Goal: Transaction & Acquisition: Purchase product/service

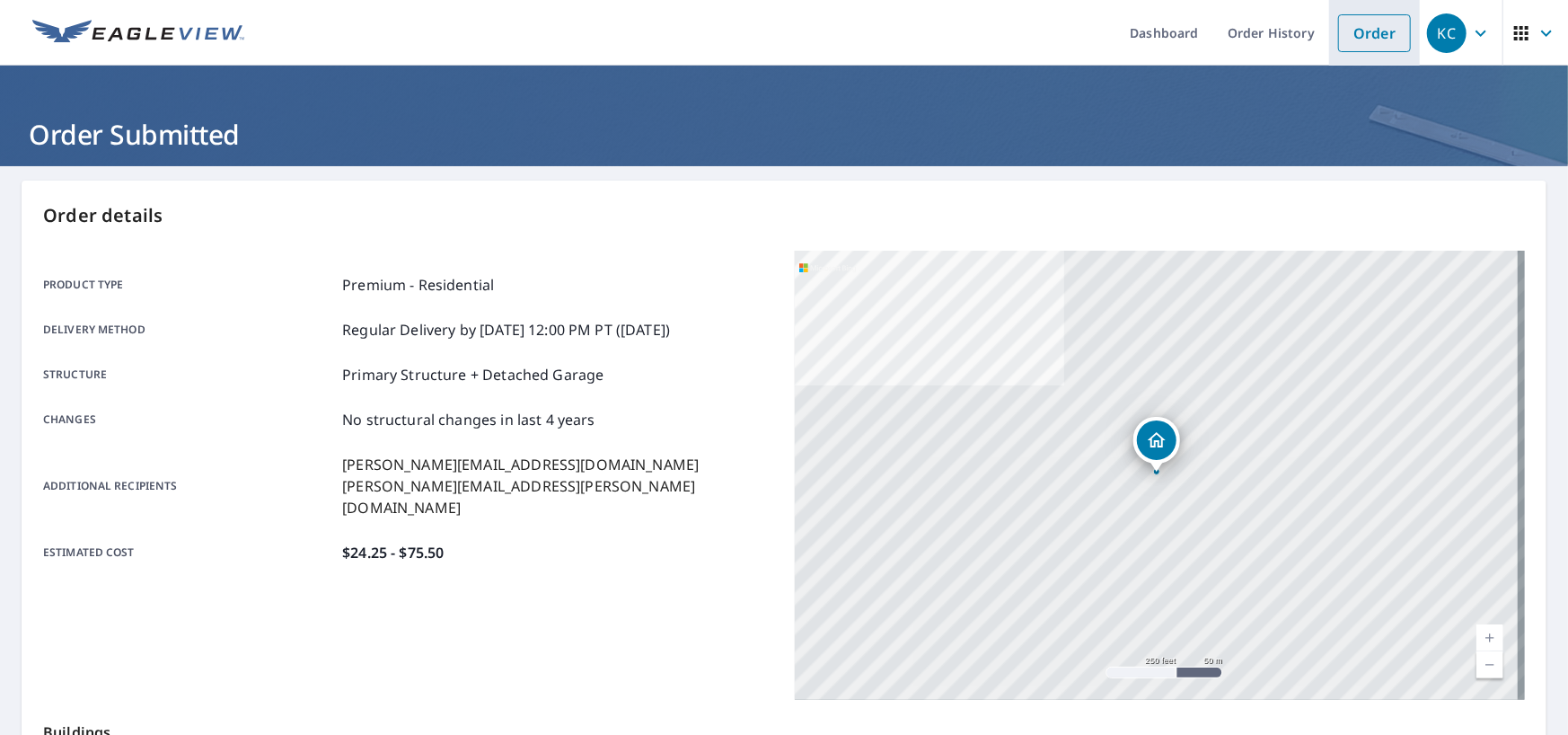
click at [1396, 32] on link "Order" at bounding box center [1374, 33] width 72 height 38
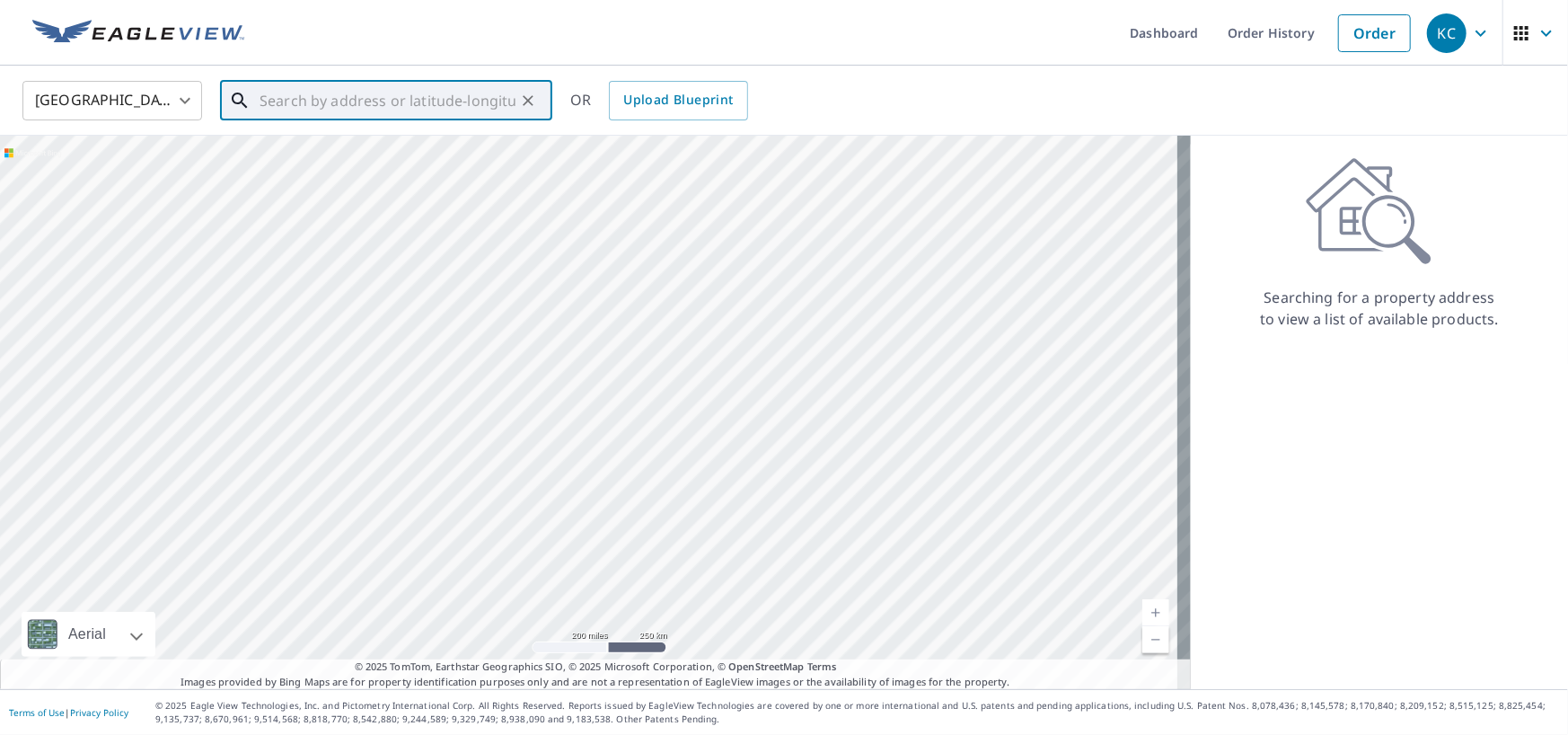
click at [386, 111] on input "text" at bounding box center [387, 100] width 256 height 50
paste input "[STREET_ADDRESS]"
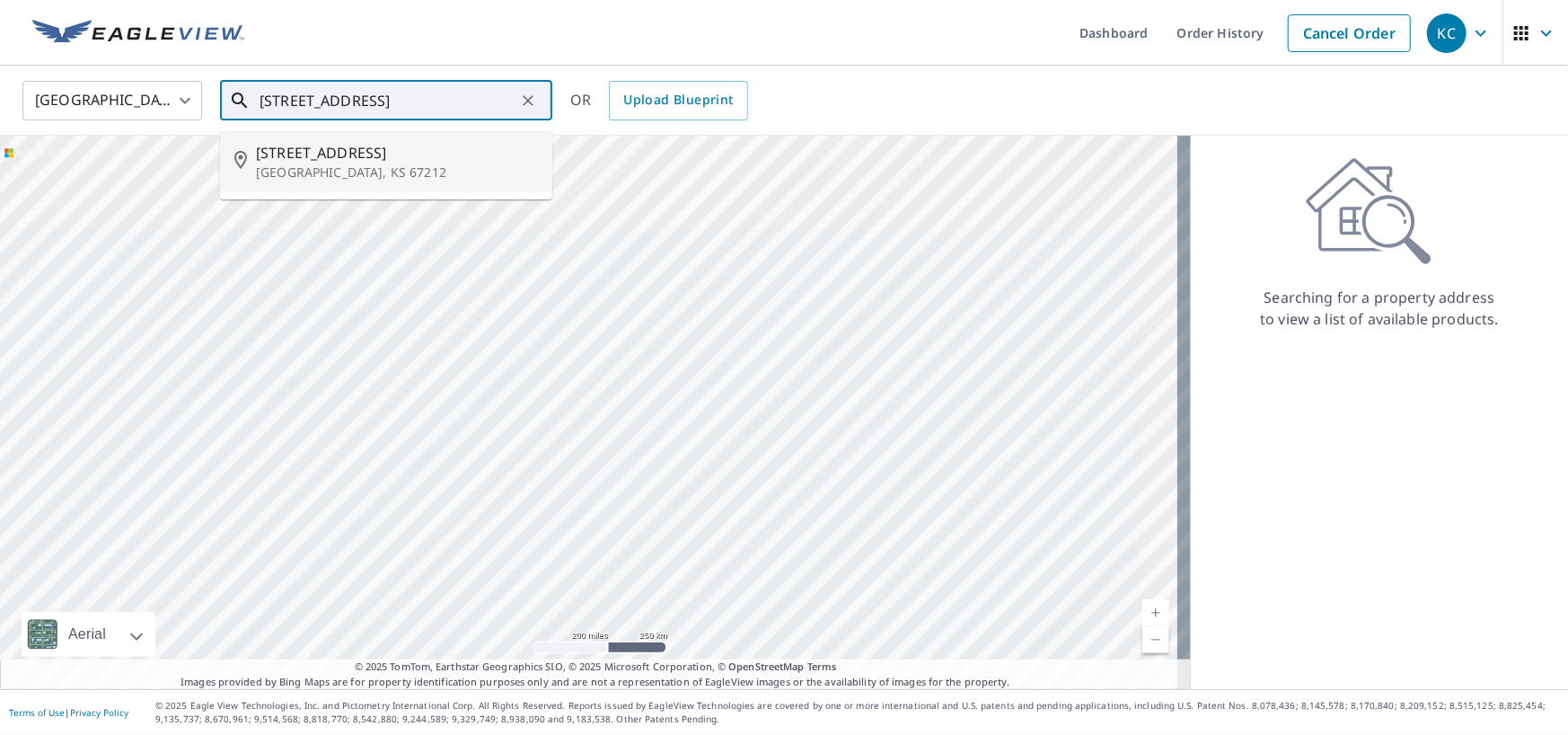
click at [378, 165] on p "[GEOGRAPHIC_DATA], KS 67212" at bounding box center [397, 172] width 282 height 18
type input "[STREET_ADDRESS]"
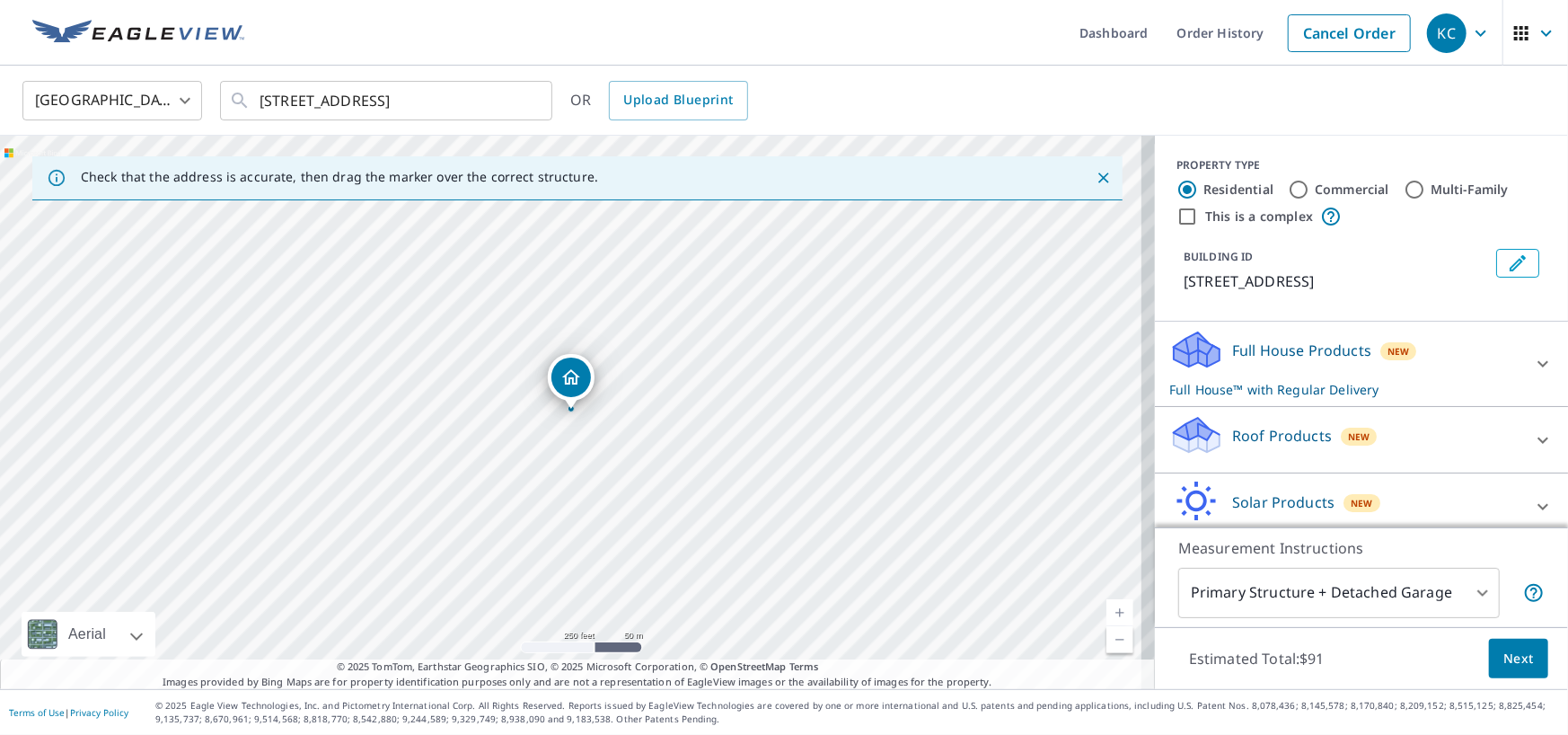
click at [1317, 445] on div "Roof Products New" at bounding box center [1345, 439] width 352 height 51
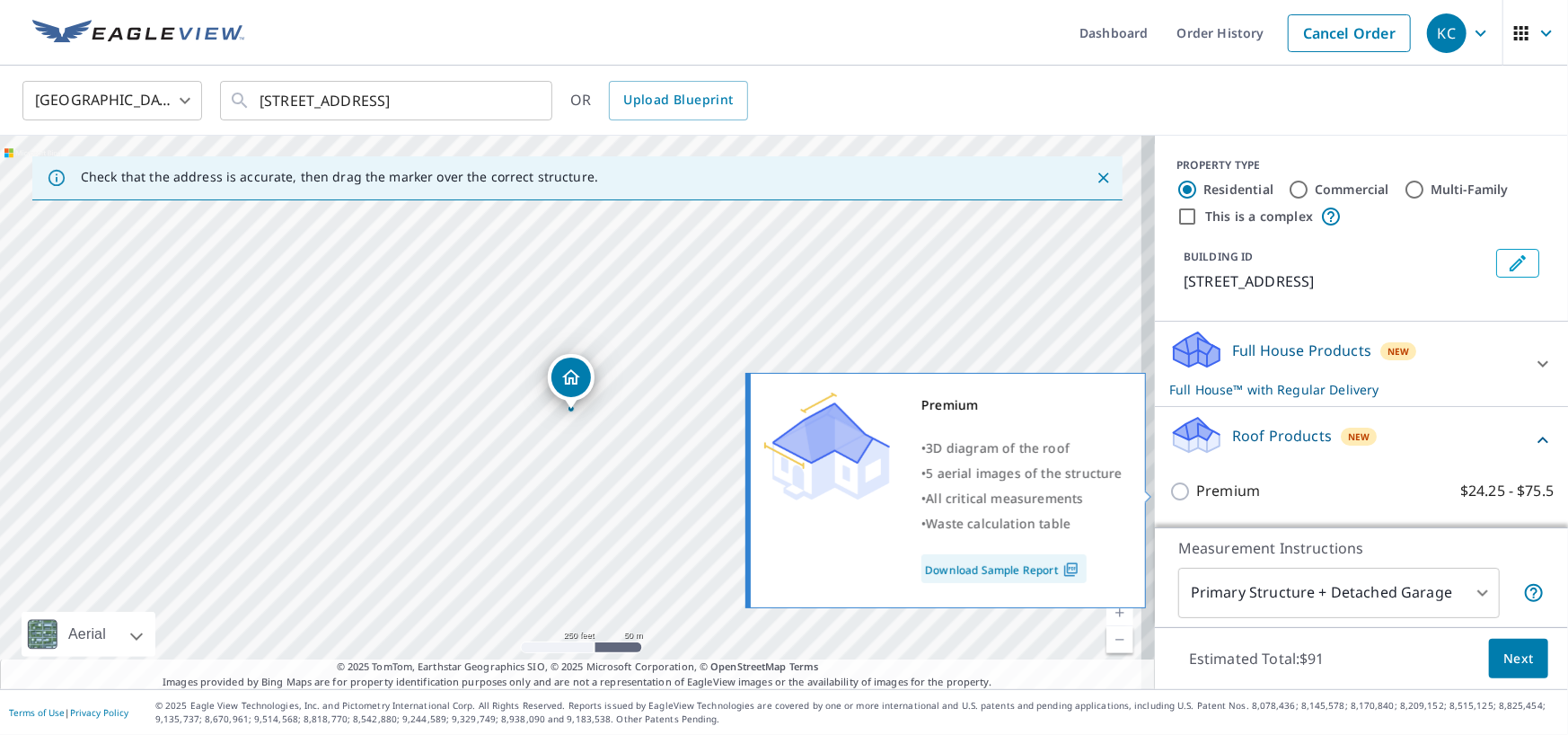
click at [1169, 491] on input "Premium $24.25 - $75.5" at bounding box center [1183, 492] width 27 height 21
checkbox input "true"
checkbox input "false"
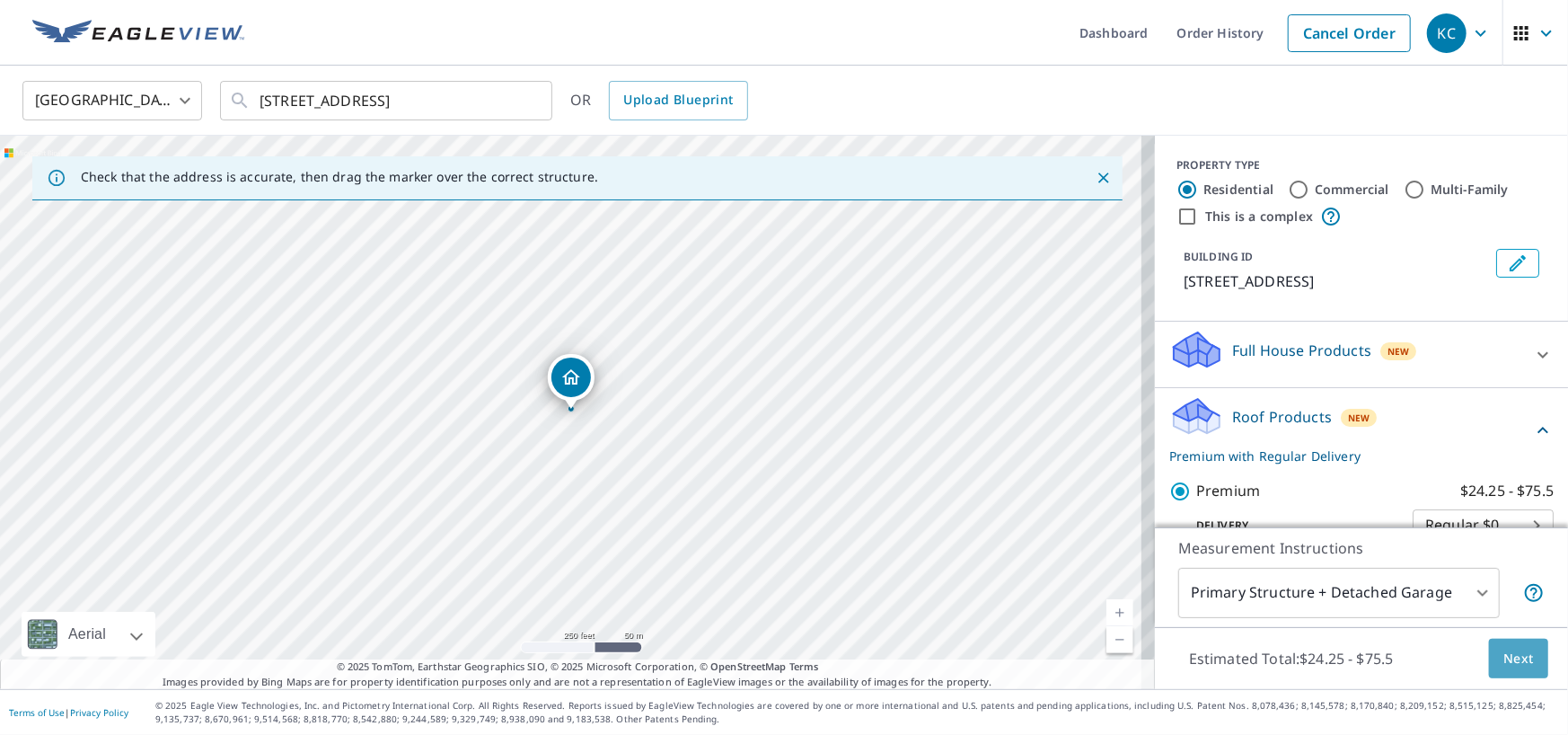
click at [1504, 658] on span "Next" at bounding box center [1519, 659] width 31 height 22
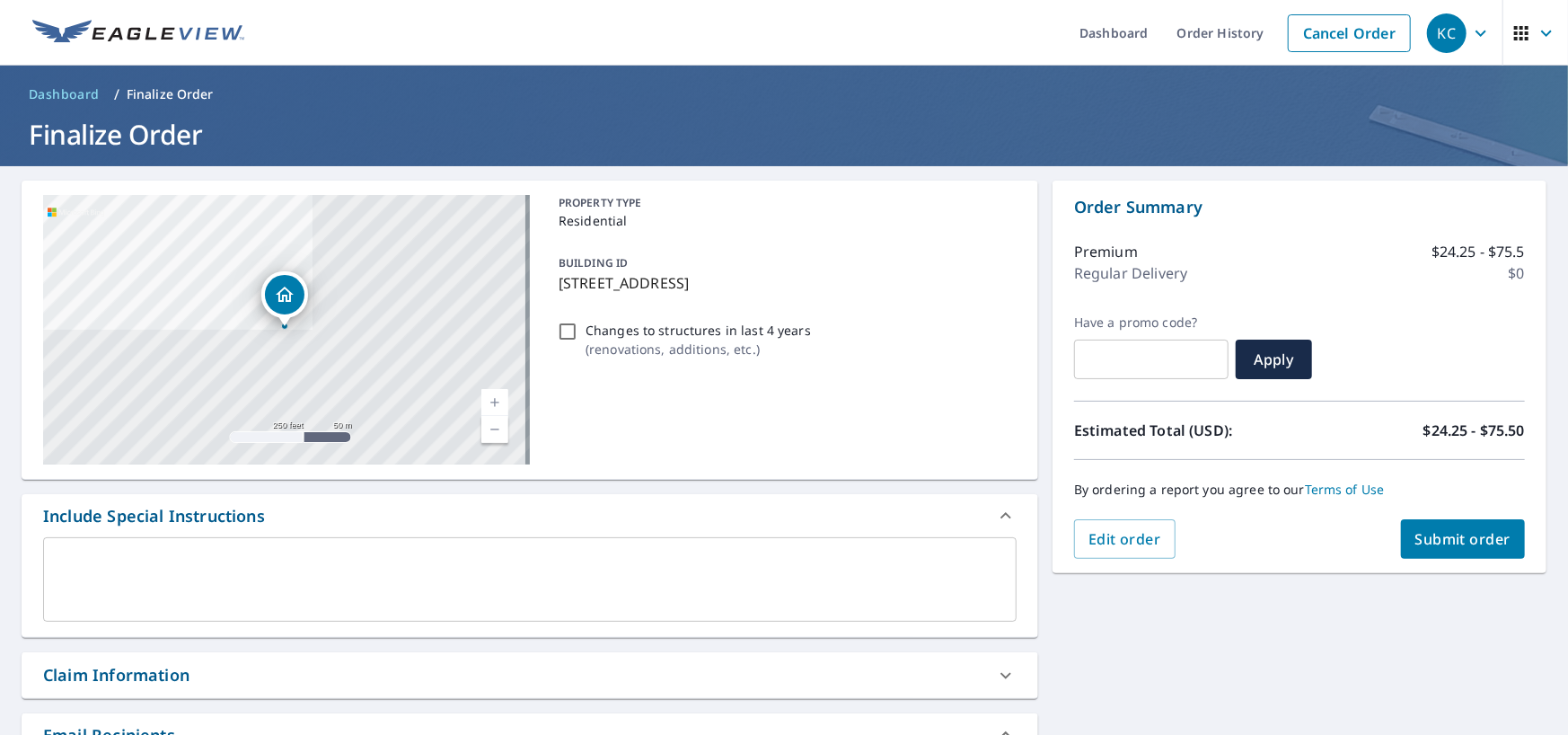
click at [1451, 536] on span "Submit order" at bounding box center [1464, 539] width 97 height 19
checkbox input "true"
